Goal: Task Accomplishment & Management: Use online tool/utility

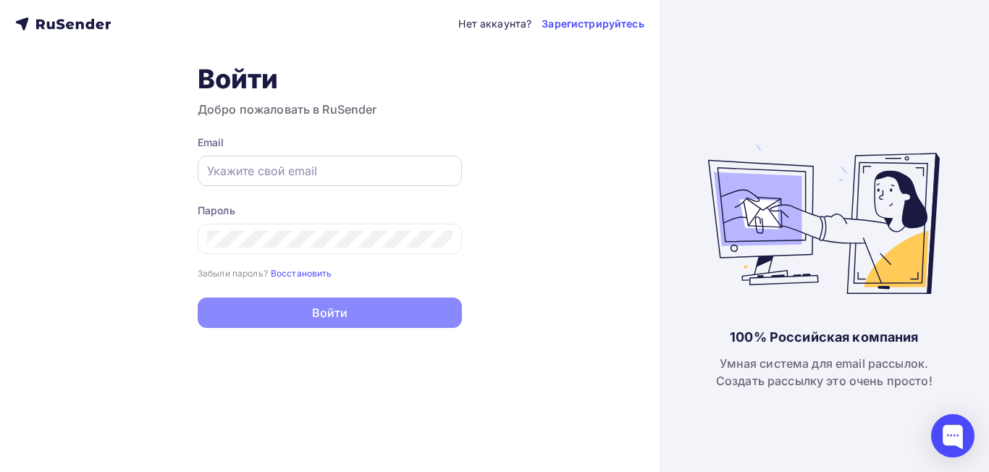
click at [256, 168] on input "text" at bounding box center [329, 170] width 245 height 17
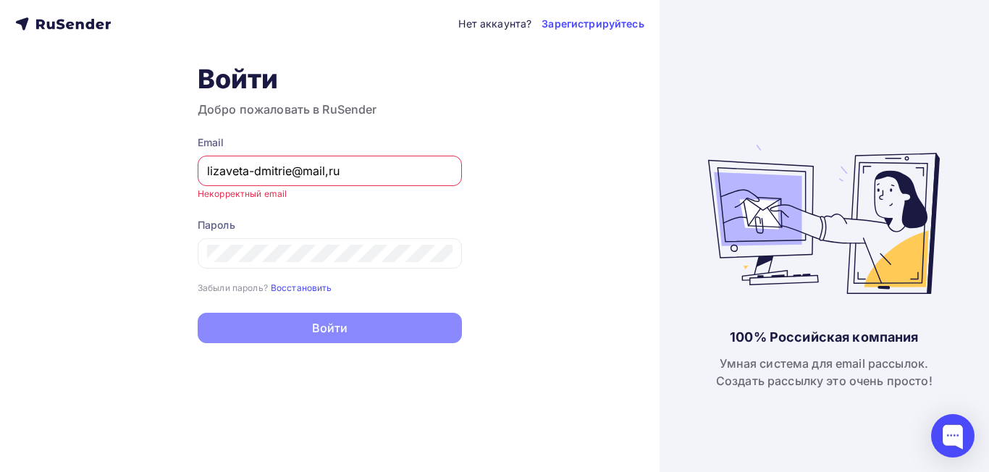
click at [329, 169] on input "lizaveta-dmitrie@mail,ru" at bounding box center [329, 170] width 245 height 17
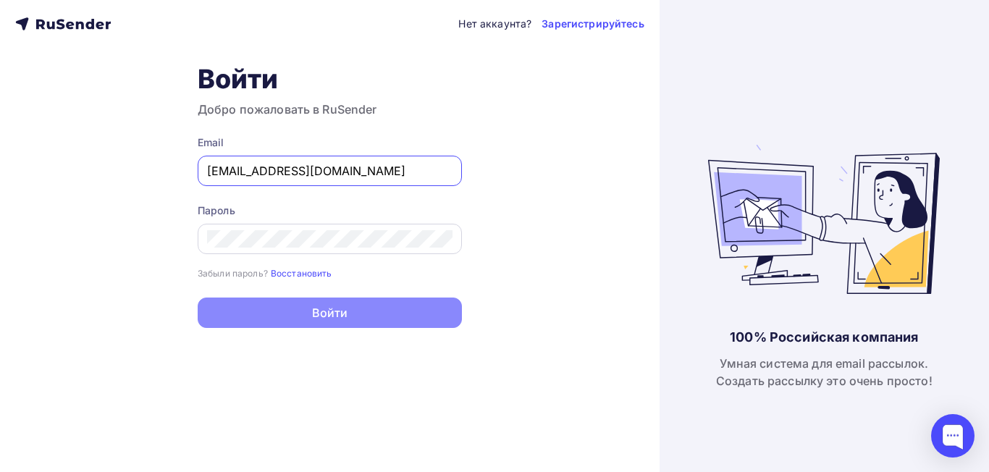
type input "[EMAIL_ADDRESS][DOMAIN_NAME]"
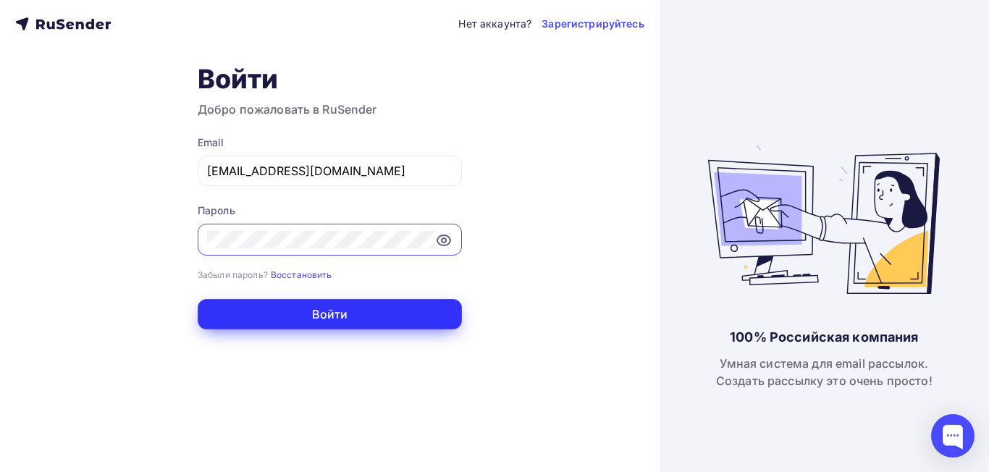
click at [327, 309] on button "Войти" at bounding box center [330, 314] width 264 height 30
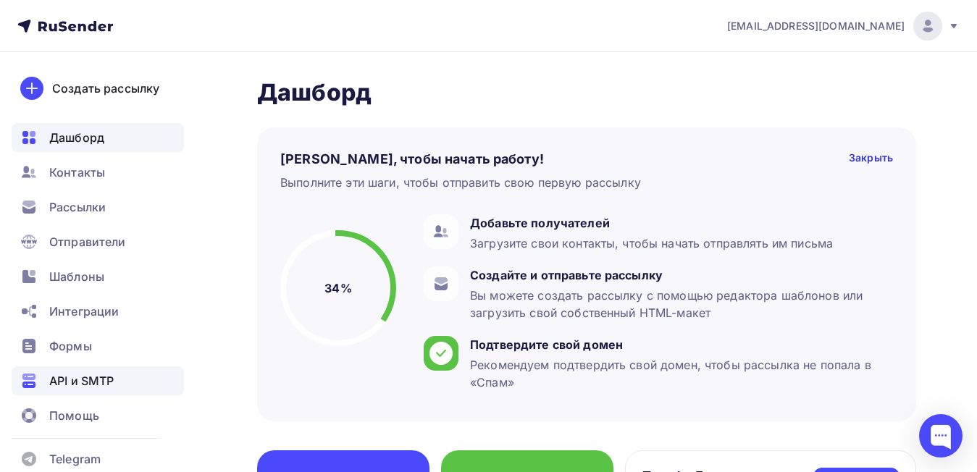
scroll to position [145, 0]
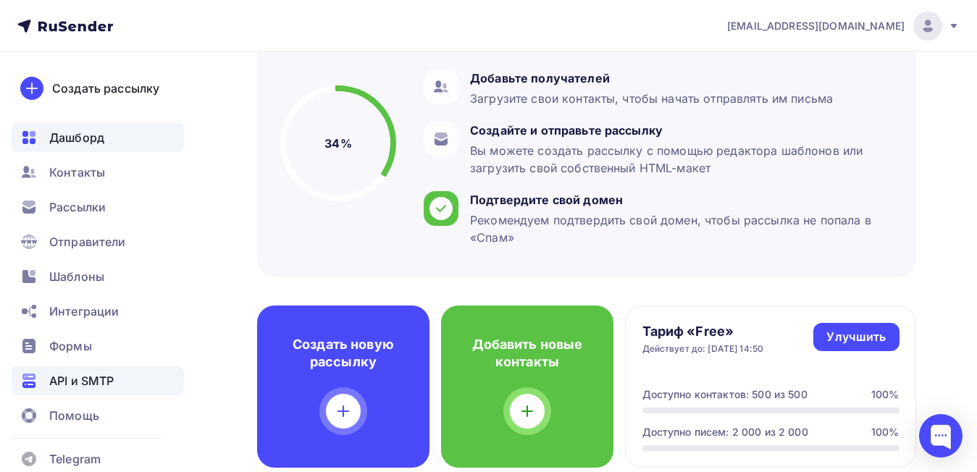
click at [76, 379] on span "API и SMTP" at bounding box center [81, 380] width 64 height 17
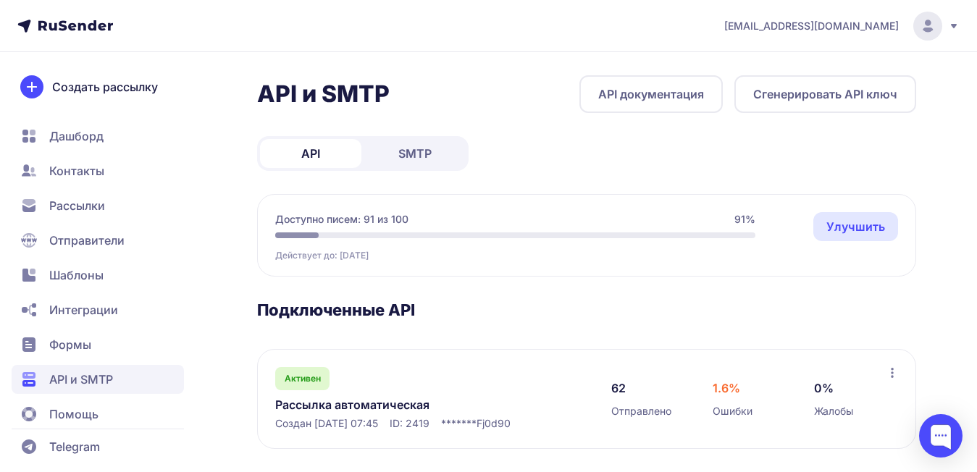
click at [378, 417] on span "Создан [DATE] 07:45" at bounding box center [326, 423] width 103 height 14
click at [386, 403] on link "Рассылка автоматическая" at bounding box center [423, 404] width 297 height 17
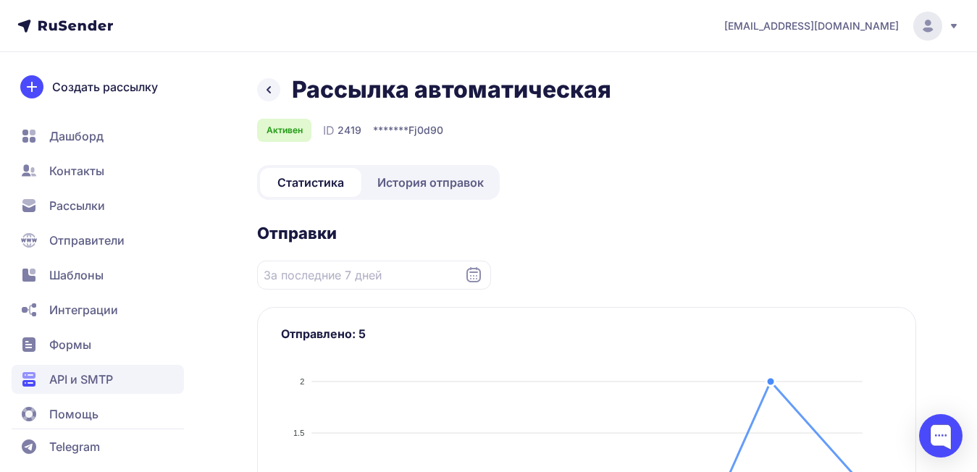
click at [449, 188] on span "История отправок" at bounding box center [430, 182] width 106 height 17
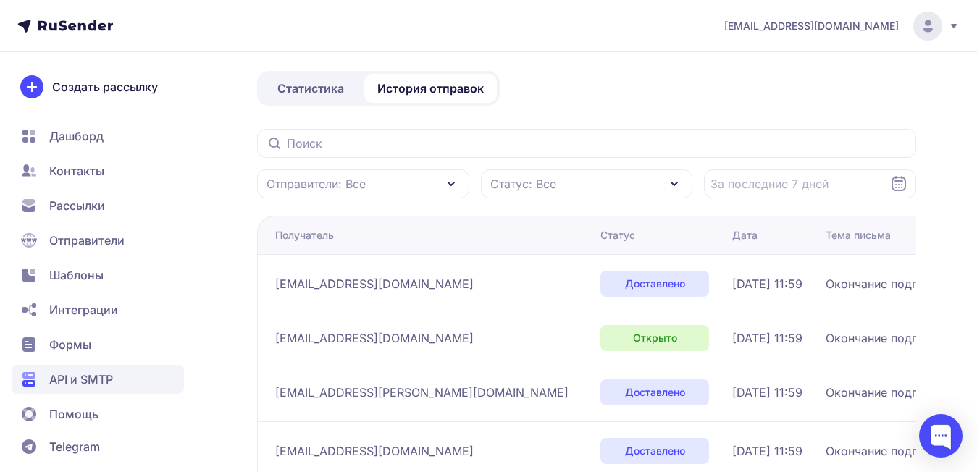
scroll to position [145, 0]
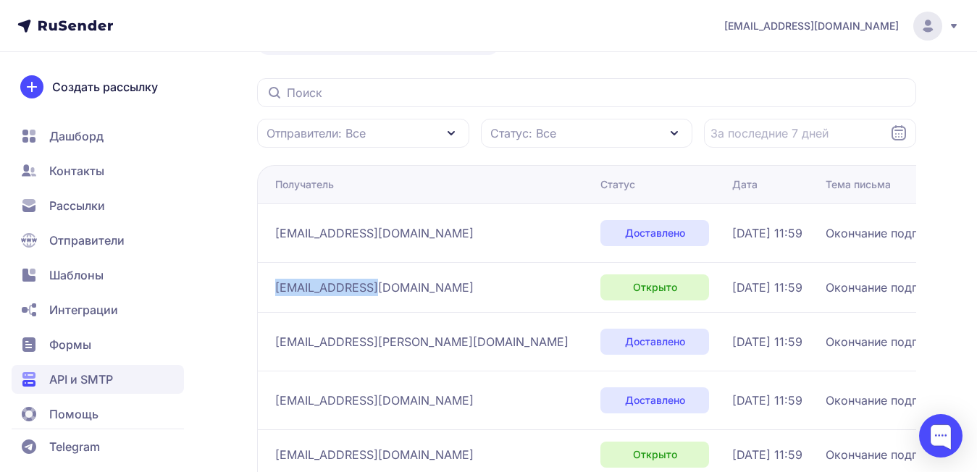
drag, startPoint x: 371, startPoint y: 307, endPoint x: 274, endPoint y: 305, distance: 97.0
click at [274, 305] on td "[EMAIL_ADDRESS][DOMAIN_NAME]" at bounding box center [425, 287] width 337 height 50
copy span "[EMAIL_ADDRESS][DOMAIN_NAME]"
click at [382, 312] on td "[EMAIL_ADDRESS][DOMAIN_NAME]" at bounding box center [425, 287] width 337 height 50
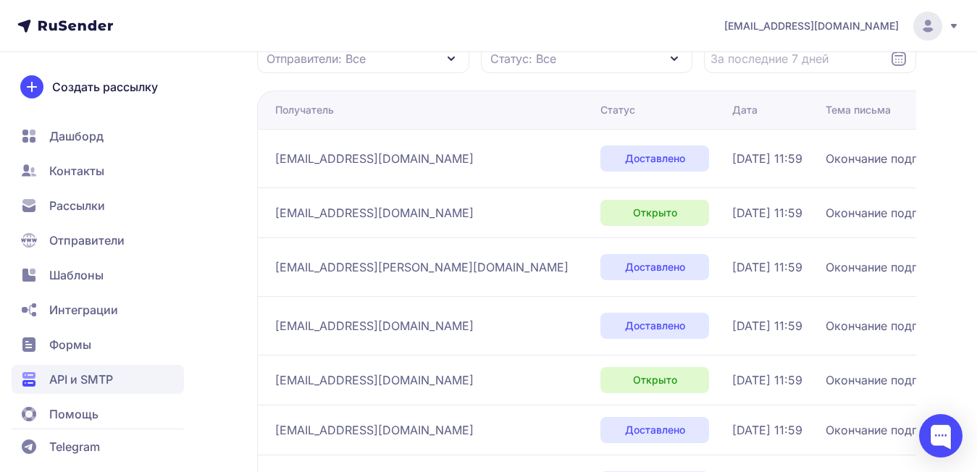
scroll to position [217, 0]
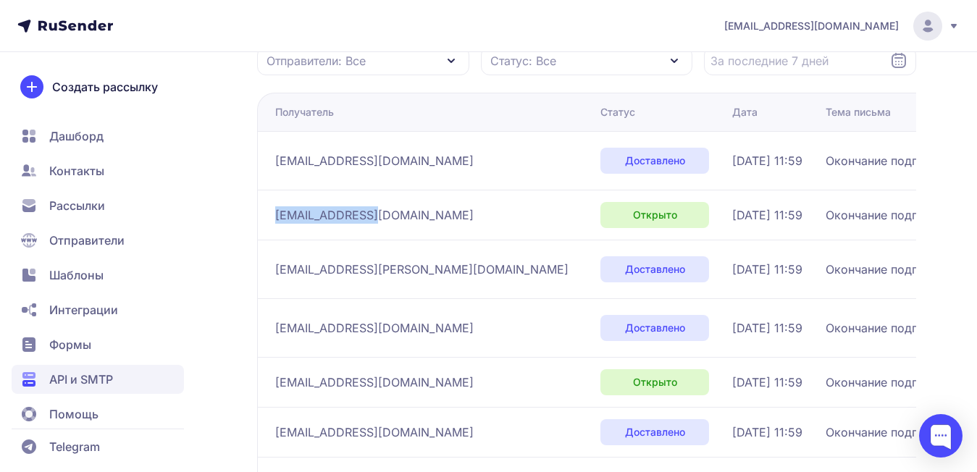
drag, startPoint x: 276, startPoint y: 236, endPoint x: 366, endPoint y: 235, distance: 90.5
click at [366, 227] on div "[EMAIL_ADDRESS][DOMAIN_NAME]" at bounding box center [432, 214] width 314 height 23
copy span "[EMAIL_ADDRESS][DOMAIN_NAME]"
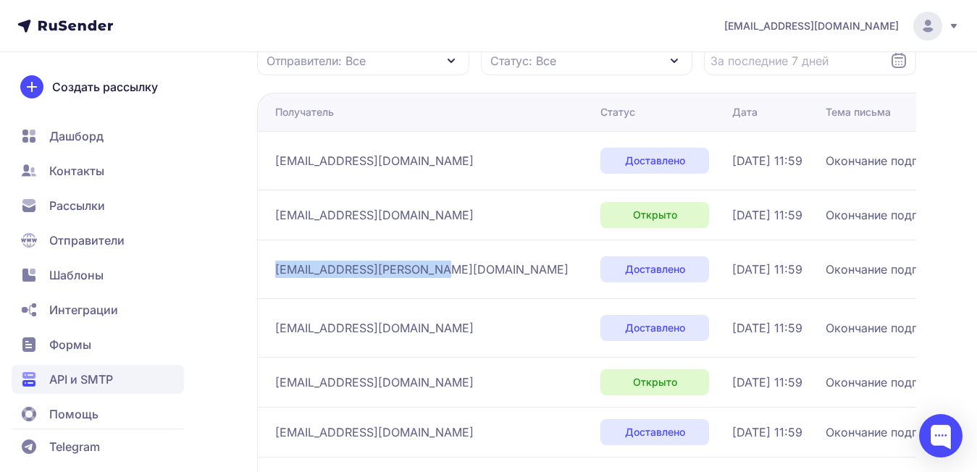
drag, startPoint x: 274, startPoint y: 287, endPoint x: 421, endPoint y: 294, distance: 147.1
click at [421, 294] on td "[EMAIL_ADDRESS][PERSON_NAME][DOMAIN_NAME]" at bounding box center [425, 269] width 337 height 59
copy span "[EMAIL_ADDRESS][PERSON_NAME][DOMAIN_NAME]"
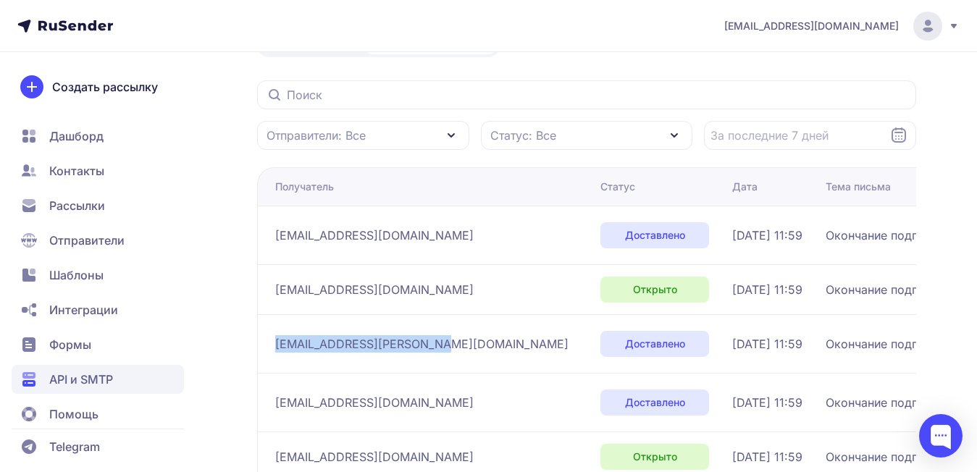
scroll to position [145, 0]
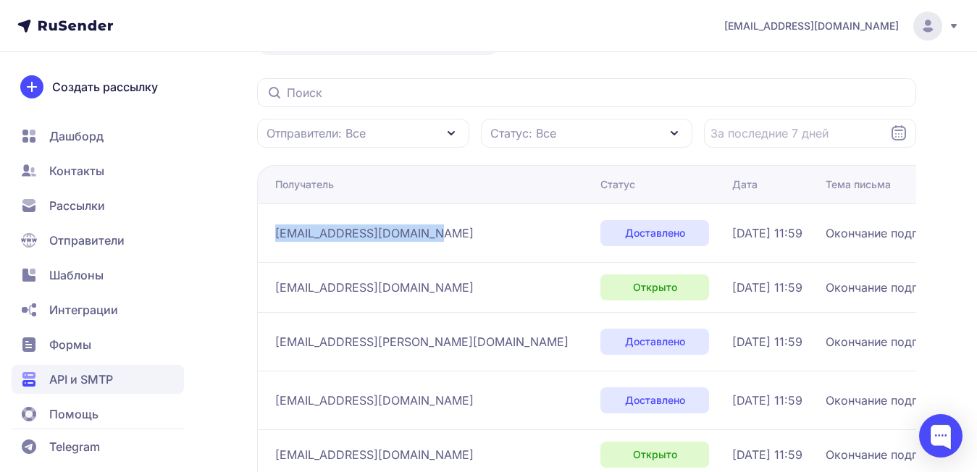
drag, startPoint x: 431, startPoint y: 243, endPoint x: 272, endPoint y: 243, distance: 158.6
click at [272, 243] on td "[EMAIL_ADDRESS][DOMAIN_NAME]" at bounding box center [425, 232] width 337 height 59
copy span "[EMAIL_ADDRESS][DOMAIN_NAME]"
click at [726, 262] on td "[DATE] 11:59" at bounding box center [772, 232] width 93 height 59
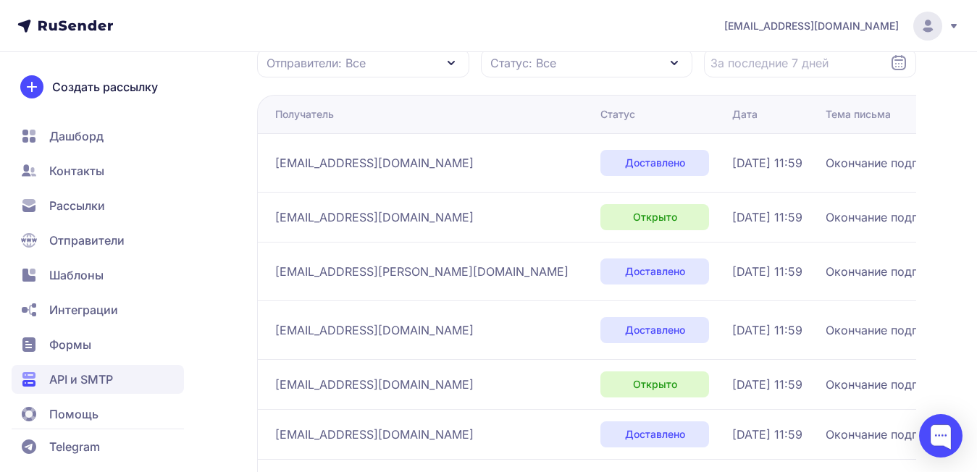
scroll to position [217, 0]
